Goal: Information Seeking & Learning: Understand process/instructions

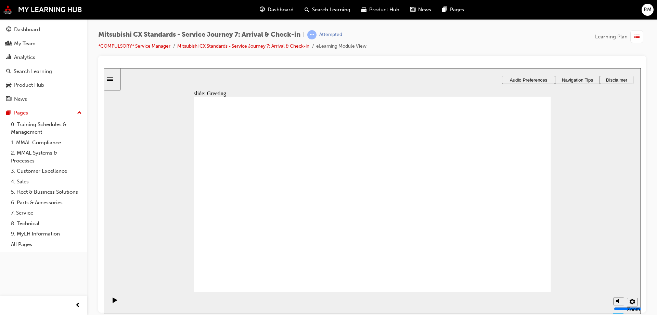
drag, startPoint x: 281, startPoint y: 211, endPoint x: 314, endPoint y: 203, distance: 34.2
drag, startPoint x: 319, startPoint y: 205, endPoint x: 541, endPoint y: 185, distance: 223.4
drag, startPoint x: 300, startPoint y: 210, endPoint x: 356, endPoint y: 204, distance: 56.1
drag, startPoint x: 280, startPoint y: 205, endPoint x: 350, endPoint y: 215, distance: 70.9
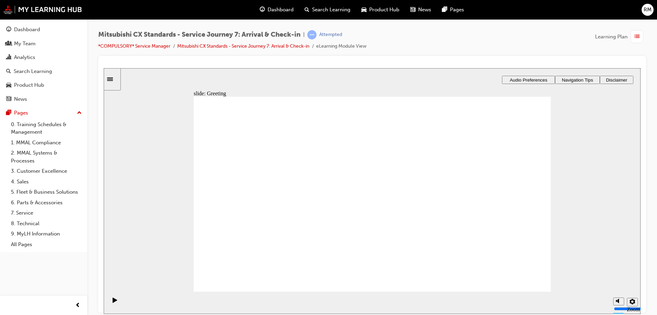
drag, startPoint x: 297, startPoint y: 206, endPoint x: 399, endPoint y: 196, distance: 101.8
drag, startPoint x: 299, startPoint y: 205, endPoint x: 529, endPoint y: 193, distance: 229.9
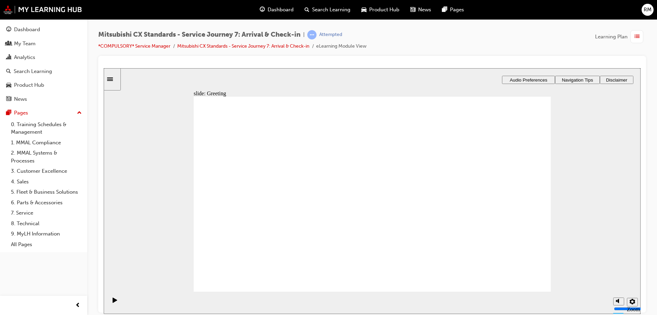
drag, startPoint x: 266, startPoint y: 204, endPoint x: 383, endPoint y: 208, distance: 117.1
drag, startPoint x: 313, startPoint y: 208, endPoint x: 545, endPoint y: 194, distance: 232.5
checkbox input "true"
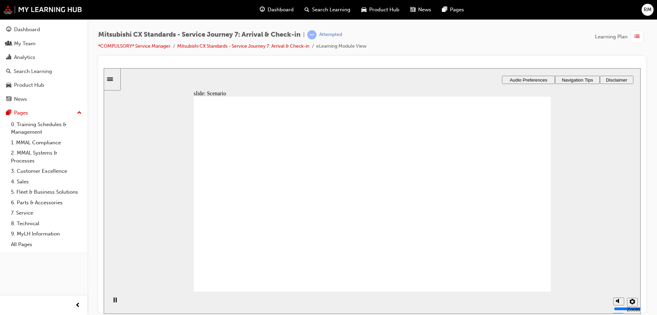
checkbox input "true"
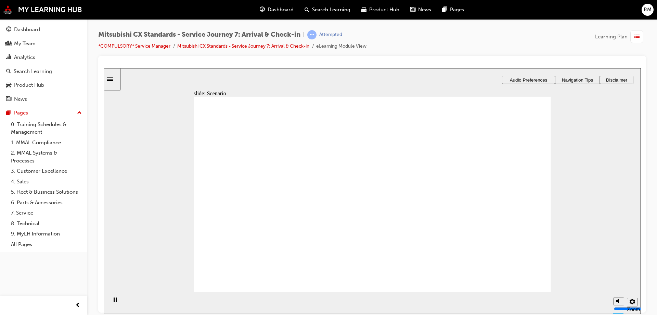
checkbox input "true"
drag, startPoint x: 356, startPoint y: 213, endPoint x: 349, endPoint y: 188, distance: 25.9
checkbox input "true"
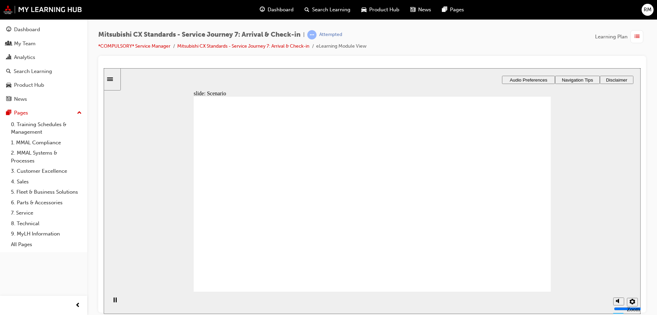
drag, startPoint x: 522, startPoint y: 271, endPoint x: 524, endPoint y: 277, distance: 6.5
